Goal: Information Seeking & Learning: Find specific fact

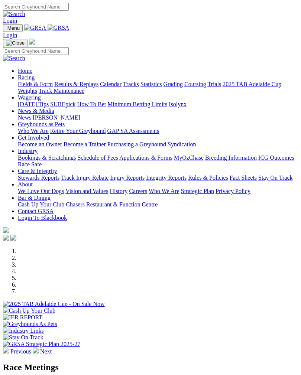
click at [6, 30] on img "Toggle navigation" at bounding box center [6, 30] width 0 height 0
click at [69, 47] on input "Search" at bounding box center [36, 51] width 66 height 8
type input "[PERSON_NAME]"
click at [25, 55] on img at bounding box center [14, 58] width 22 height 7
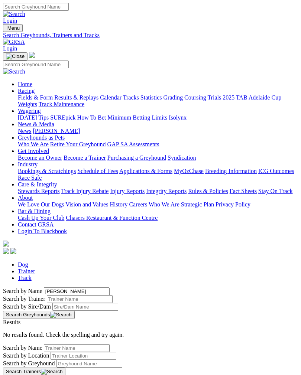
click at [35, 268] on link "Trainer" at bounding box center [26, 271] width 17 height 6
click at [54, 344] on input "Search by Trainer Name" at bounding box center [77, 348] width 66 height 8
type input "Les stewart"
click at [65, 368] on button "Search Trainers" at bounding box center [34, 372] width 62 height 8
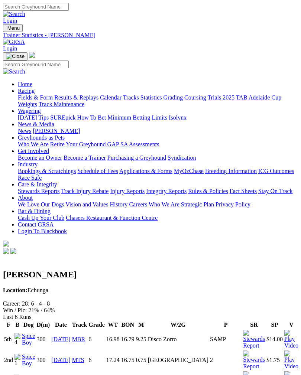
click at [35, 333] on link "Spice Boy" at bounding box center [28, 339] width 13 height 13
